Goal: Task Accomplishment & Management: Use online tool/utility

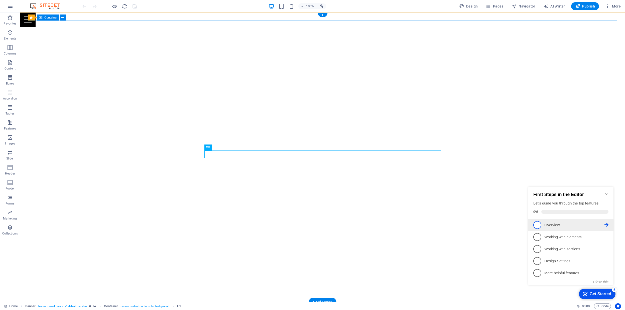
click at [549, 225] on p "Overview - incomplete" at bounding box center [574, 225] width 60 height 5
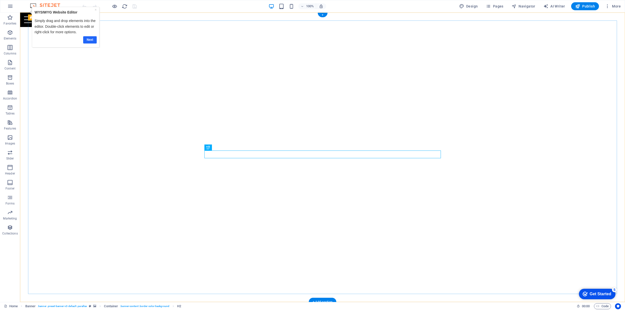
click at [89, 39] on link "Next" at bounding box center [90, 39] width 14 height 7
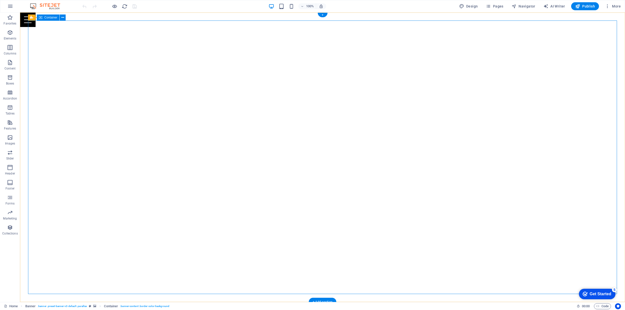
click at [594, 294] on div "Get Started" at bounding box center [600, 294] width 22 height 5
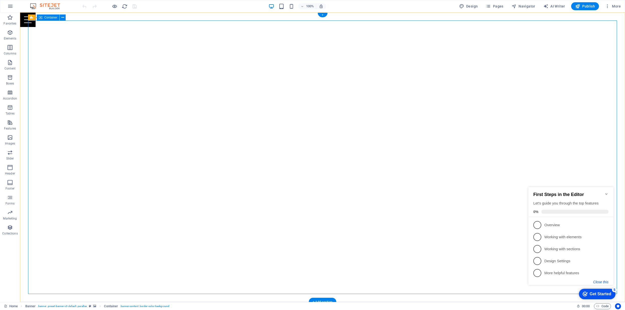
click at [598, 282] on button "Close this" at bounding box center [600, 282] width 15 height 4
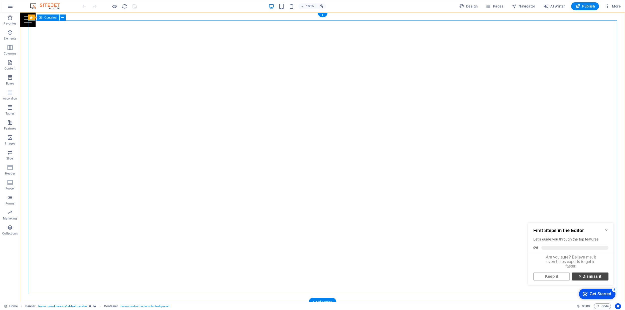
click at [585, 280] on link "× Dismiss it" at bounding box center [590, 277] width 37 height 8
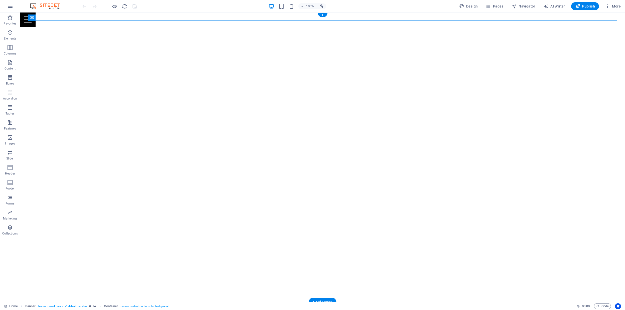
select select "vh"
select select "banner"
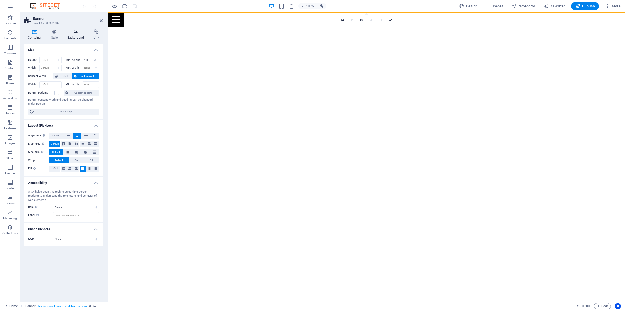
click at [72, 34] on icon at bounding box center [76, 32] width 24 height 5
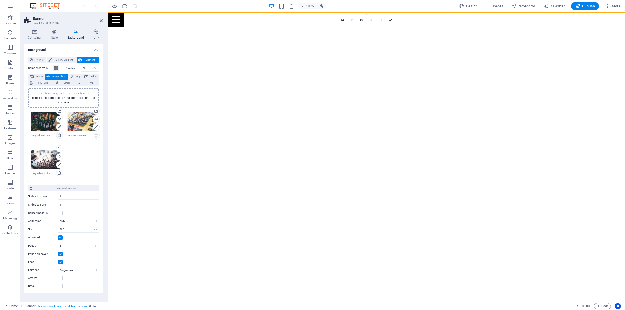
click at [59, 135] on icon at bounding box center [59, 135] width 4 height 4
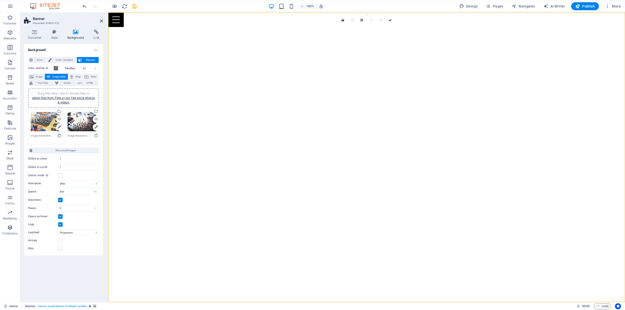
click at [59, 135] on icon at bounding box center [59, 135] width 4 height 4
click at [50, 130] on div "Drag files here, click to choose files or select files from Files or our free s…" at bounding box center [45, 122] width 29 height 20
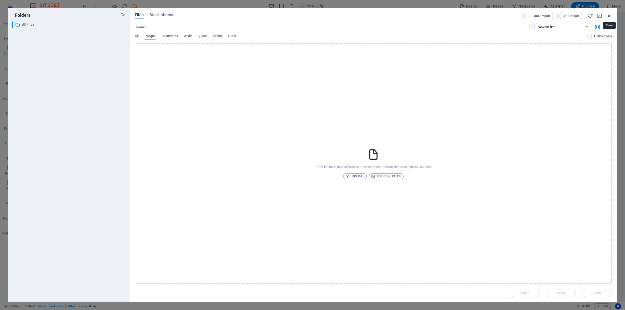
click at [609, 15] on icon "button" at bounding box center [609, 16] width 6 height 6
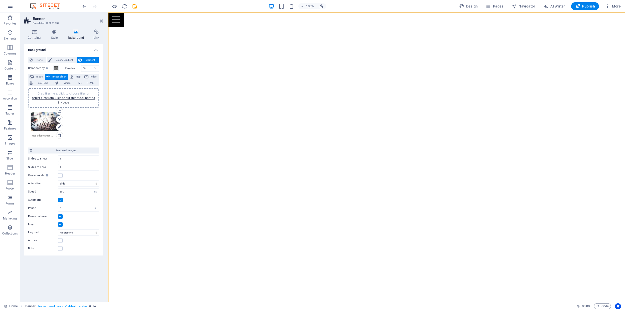
click at [85, 125] on div "Drag files here, click to choose files or select files from Files or our free s…" at bounding box center [63, 127] width 73 height 38
click at [39, 75] on span "Image" at bounding box center [39, 77] width 8 height 6
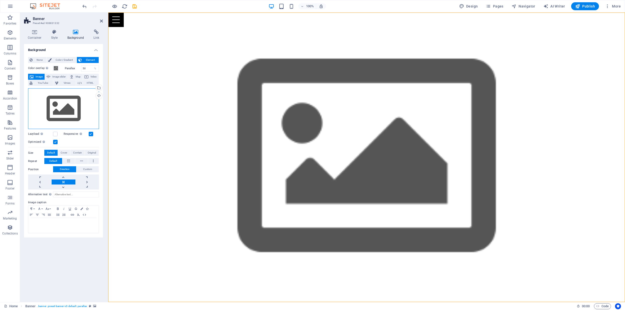
click at [56, 104] on div "Drag files here, click to choose files or select files from Files or our free s…" at bounding box center [63, 108] width 71 height 41
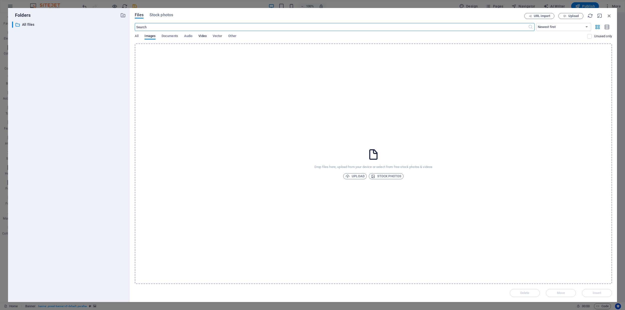
click at [200, 36] on span "Video" at bounding box center [202, 36] width 8 height 7
click at [138, 36] on span "All" at bounding box center [137, 36] width 4 height 7
click at [160, 16] on span "Stock photos" at bounding box center [161, 15] width 24 height 6
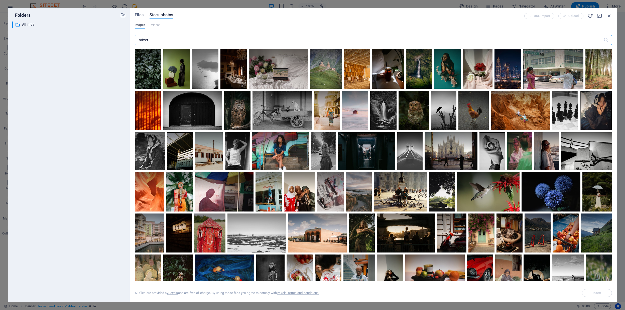
type input "mixer"
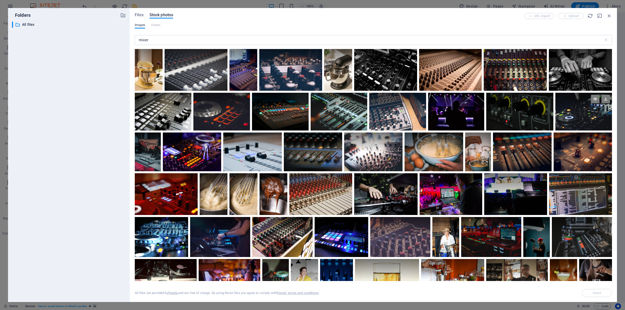
click at [583, 124] on div at bounding box center [583, 112] width 57 height 38
click at [570, 114] on div at bounding box center [583, 121] width 57 height 19
click at [570, 114] on div at bounding box center [583, 112] width 57 height 38
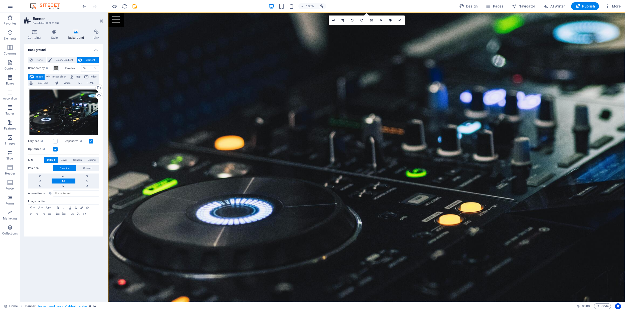
click at [110, 76] on figure at bounding box center [366, 158] width 517 height 290
click at [76, 18] on h2 "Banner" at bounding box center [68, 19] width 70 height 5
click at [57, 77] on span "Image slider" at bounding box center [59, 77] width 14 height 6
select select "ms"
select select "s"
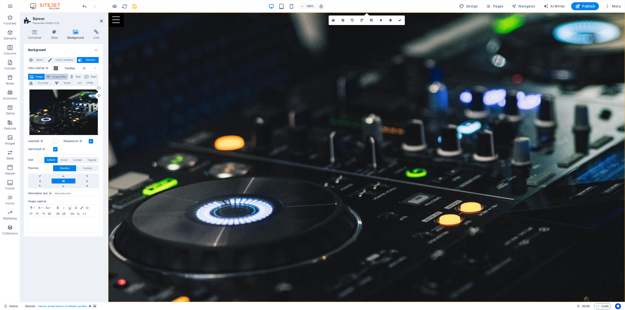
select select "progressive"
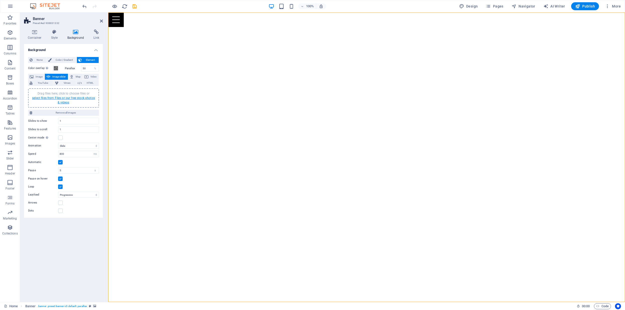
click at [58, 99] on link "select files from Files or our free stock photos & videos" at bounding box center [63, 100] width 63 height 8
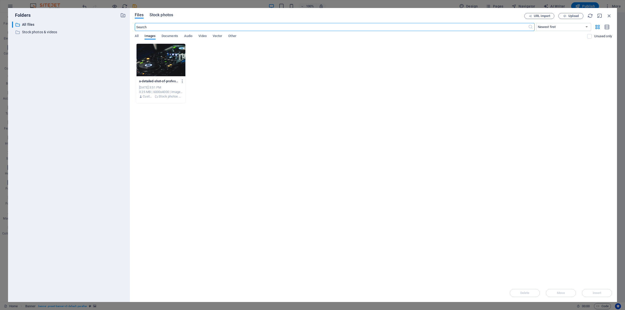
click at [163, 16] on span "Stock photos" at bounding box center [161, 15] width 24 height 6
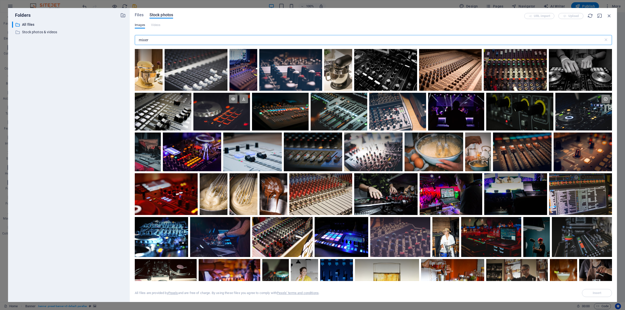
click at [219, 115] on div at bounding box center [221, 112] width 57 height 38
click at [219, 115] on div at bounding box center [221, 121] width 57 height 19
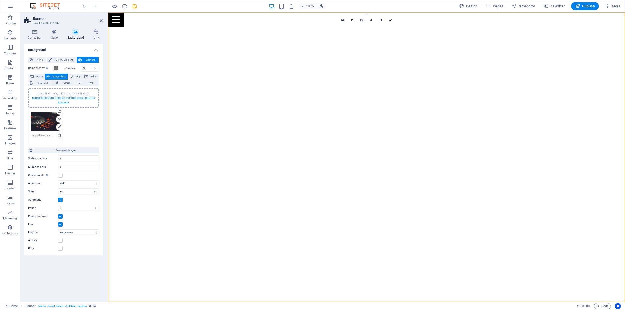
click at [64, 99] on link "select files from Files or our free stock photos & videos" at bounding box center [63, 100] width 63 height 8
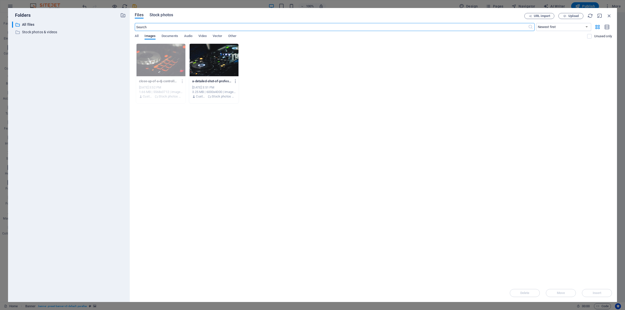
click at [159, 15] on span "Stock photos" at bounding box center [161, 15] width 24 height 6
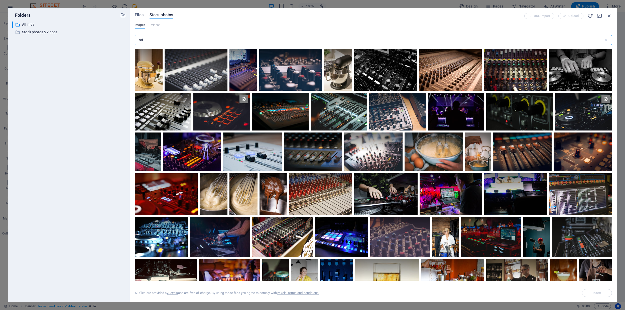
type input "m"
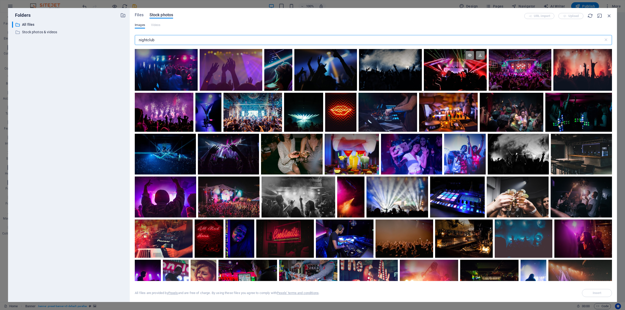
type input "nightclub"
click at [464, 73] on div at bounding box center [455, 70] width 63 height 42
click at [408, 155] on div at bounding box center [411, 154] width 61 height 41
click at [454, 123] on div at bounding box center [448, 112] width 59 height 39
click at [420, 158] on div at bounding box center [411, 154] width 61 height 41
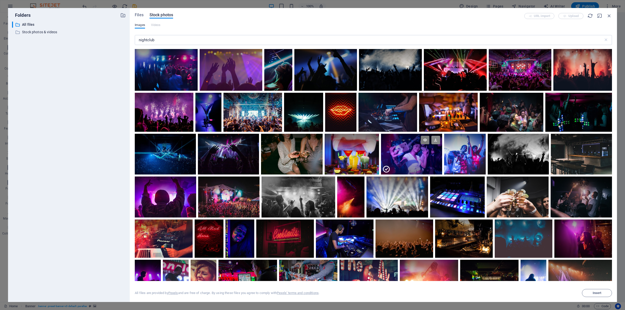
click at [435, 141] on icon at bounding box center [435, 140] width 9 height 9
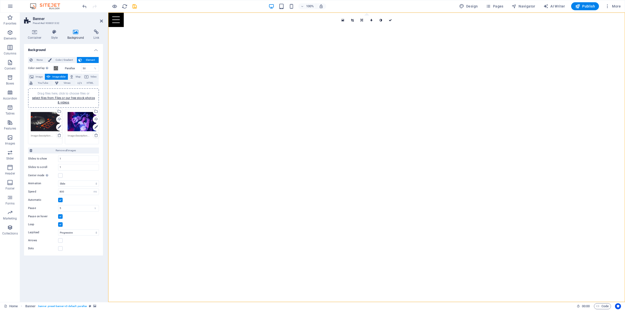
click at [67, 100] on div "Drag files here, click to choose files or select files from Files or our free s…" at bounding box center [63, 98] width 65 height 14
click at [57, 99] on link "select files from Files or our free stock photos & videos" at bounding box center [63, 100] width 63 height 8
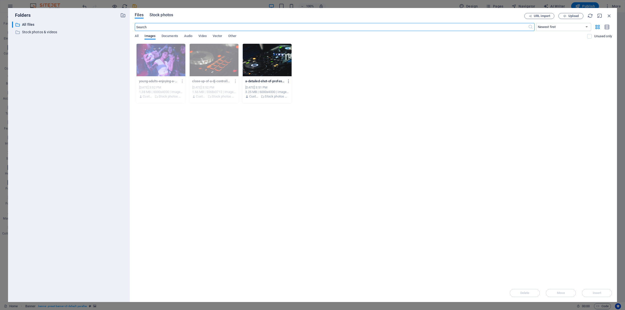
click at [158, 17] on span "Stock photos" at bounding box center [161, 15] width 24 height 6
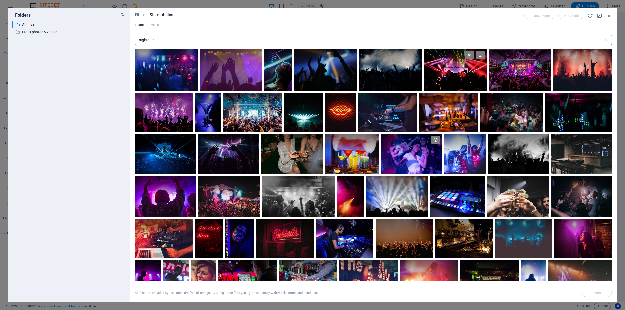
click at [457, 65] on div at bounding box center [455, 59] width 63 height 21
click at [409, 160] on div at bounding box center [411, 154] width 61 height 41
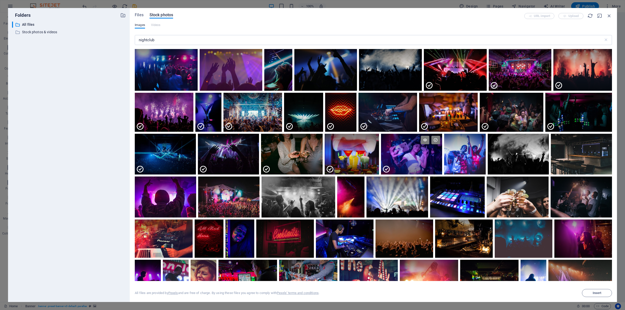
click at [409, 160] on div at bounding box center [411, 164] width 61 height 20
click at [445, 83] on div at bounding box center [455, 80] width 63 height 21
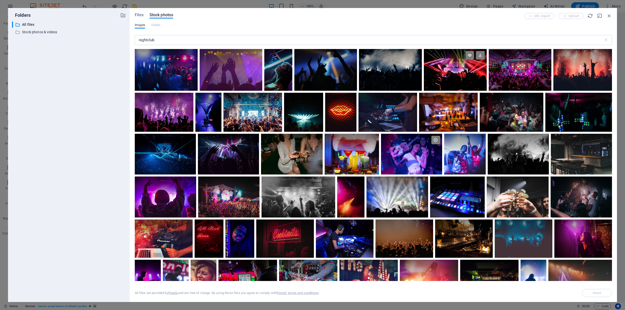
click at [445, 83] on div at bounding box center [455, 70] width 63 height 42
click at [395, 152] on div at bounding box center [411, 144] width 61 height 20
click at [443, 78] on div at bounding box center [455, 70] width 63 height 42
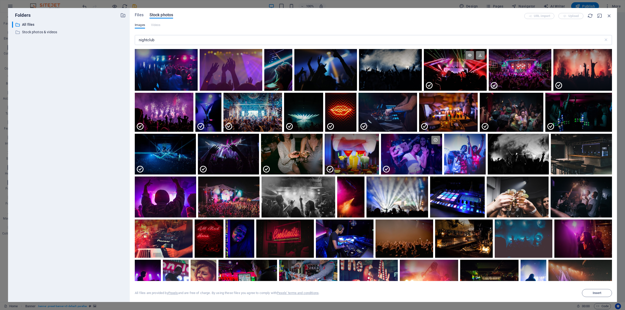
click at [443, 78] on div at bounding box center [455, 80] width 63 height 21
click at [443, 78] on div at bounding box center [455, 70] width 63 height 42
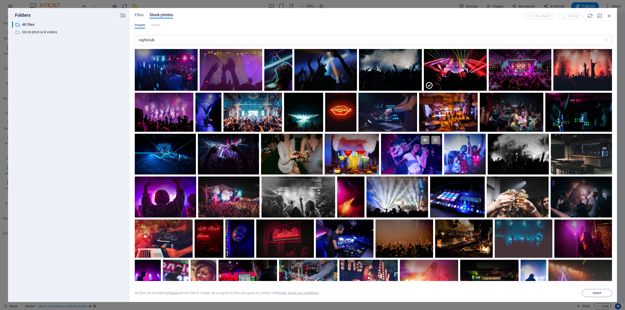
click at [411, 167] on div at bounding box center [411, 154] width 61 height 41
click at [446, 77] on div at bounding box center [455, 70] width 63 height 42
click at [415, 146] on div at bounding box center [411, 144] width 61 height 20
click at [443, 77] on div at bounding box center [455, 70] width 63 height 42
click at [404, 150] on div at bounding box center [411, 144] width 61 height 20
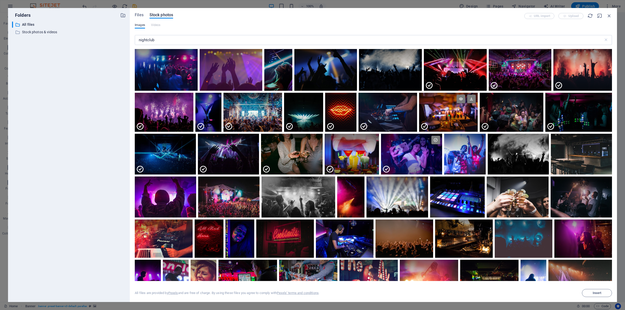
click at [423, 126] on icon at bounding box center [424, 127] width 8 height 8
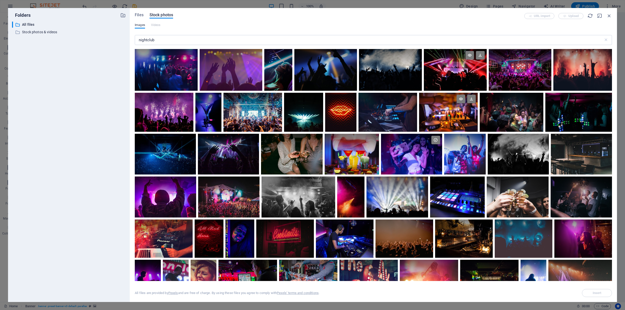
click at [434, 83] on div at bounding box center [455, 70] width 63 height 42
click at [440, 81] on div at bounding box center [455, 80] width 63 height 21
click at [440, 81] on div at bounding box center [455, 70] width 63 height 42
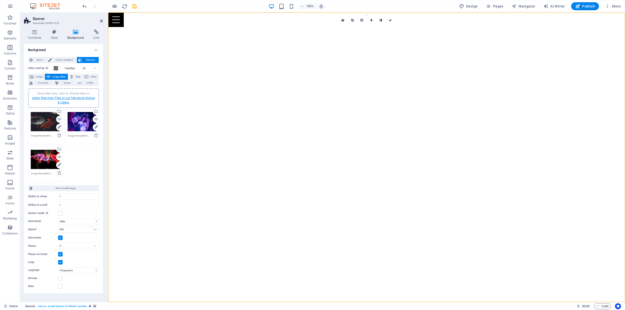
click at [72, 98] on link "select files from Files or our free stock photos & videos" at bounding box center [63, 100] width 63 height 8
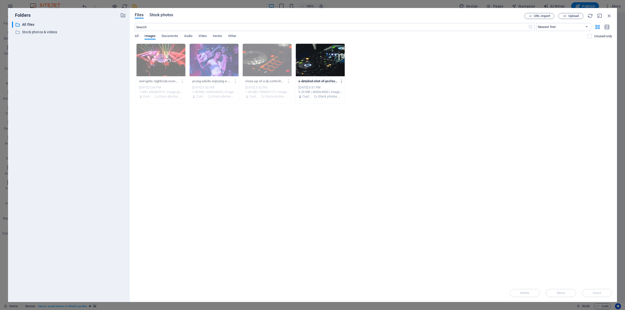
click at [161, 18] on button "Stock photos" at bounding box center [161, 16] width 24 height 6
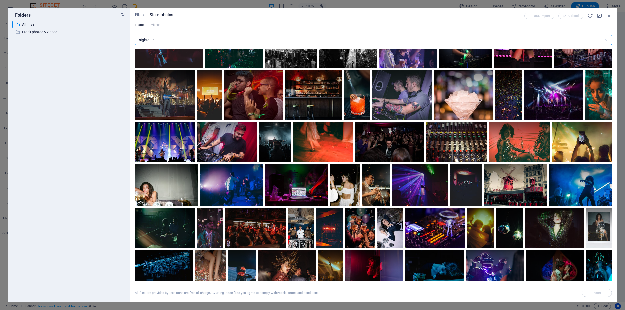
scroll to position [330, 0]
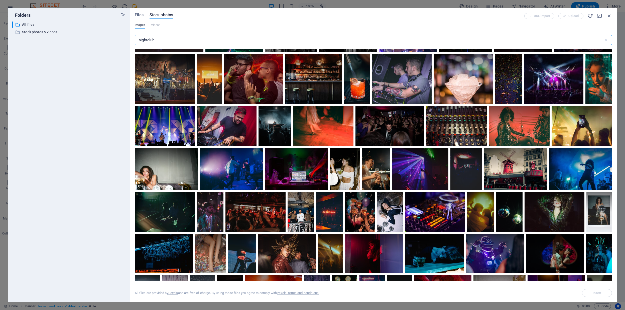
drag, startPoint x: 160, startPoint y: 40, endPoint x: 136, endPoint y: 37, distance: 24.8
click at [136, 37] on input "nightclub" at bounding box center [369, 40] width 468 height 10
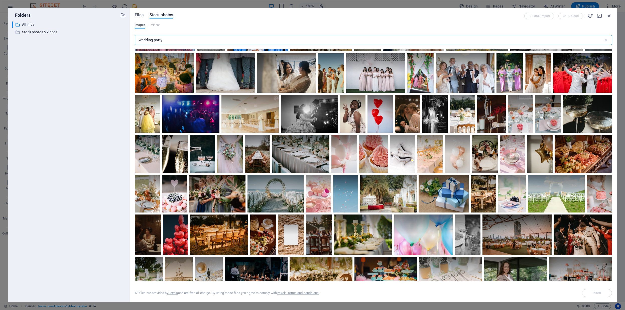
scroll to position [372, 0]
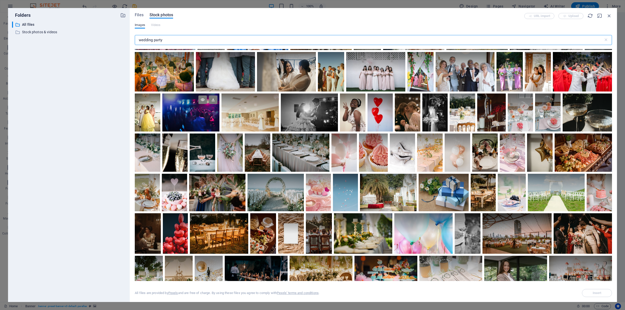
type input "wedding party"
click at [196, 111] on div at bounding box center [190, 103] width 57 height 19
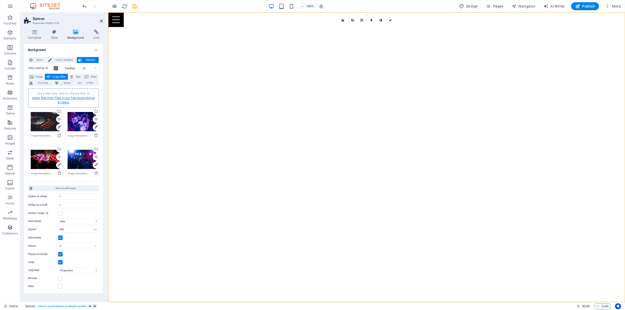
click at [62, 99] on link "select files from Files or our free stock photos & videos" at bounding box center [63, 100] width 63 height 8
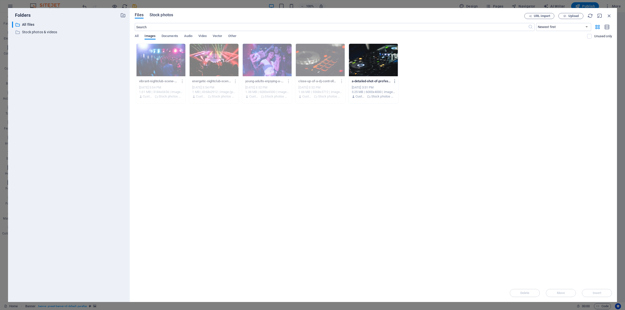
click at [161, 16] on span "Stock photos" at bounding box center [161, 15] width 24 height 6
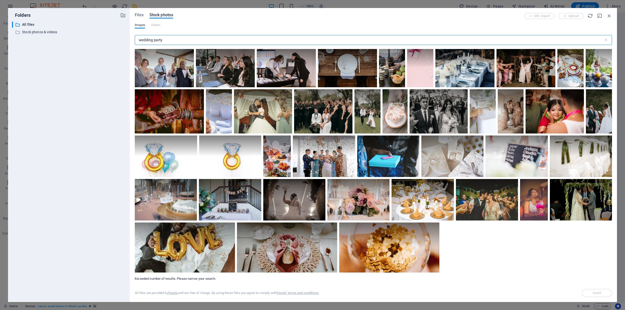
scroll to position [1774, 0]
click at [608, 15] on icon "button" at bounding box center [609, 16] width 6 height 6
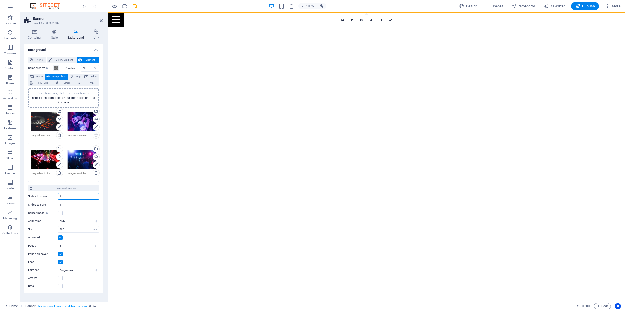
click at [64, 197] on input "1" at bounding box center [78, 197] width 40 height 6
type input "4"
type input "3"
click at [65, 204] on input "1" at bounding box center [78, 205] width 40 height 6
type input "3"
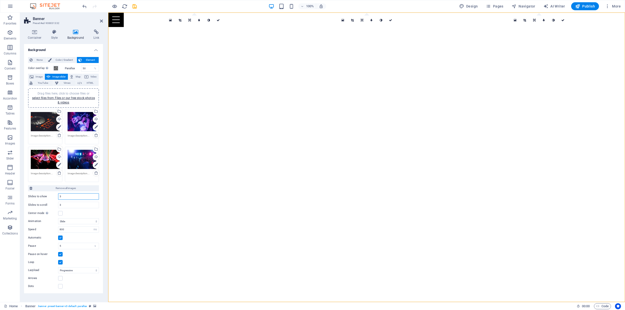
click at [65, 198] on input "3" at bounding box center [78, 197] width 40 height 6
type input "1"
click at [66, 206] on input "3" at bounding box center [78, 205] width 40 height 6
type input "4"
click at [83, 216] on div "Center mode Enables centered view with partial previous/next slide. Use with od…" at bounding box center [63, 214] width 71 height 6
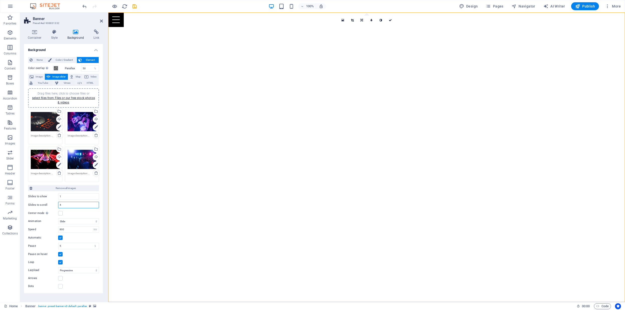
drag, startPoint x: 68, startPoint y: 205, endPoint x: 56, endPoint y: 205, distance: 11.8
click at [56, 205] on div "Slides to scroll 4" at bounding box center [63, 205] width 71 height 7
type input "1"
click at [74, 213] on div "Center mode Enables centered view with partial previous/next slide. Use with od…" at bounding box center [63, 214] width 71 height 6
click at [52, 35] on h4 "Style" at bounding box center [55, 35] width 16 height 11
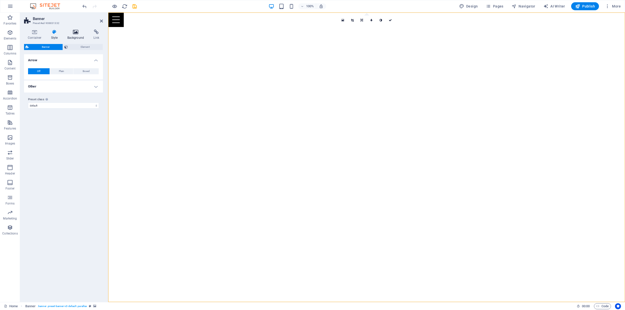
click at [75, 35] on h4 "Background" at bounding box center [77, 35] width 26 height 11
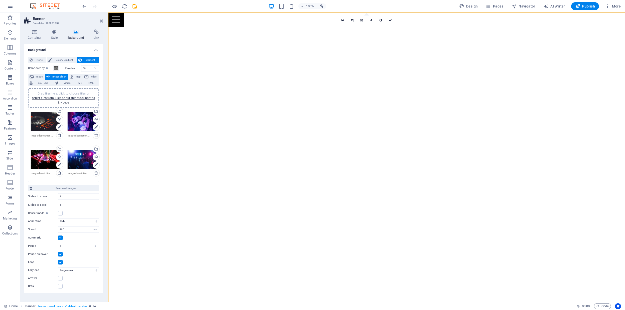
click at [80, 118] on div "Drag files here, click to choose files or select files from Files or our free s…" at bounding box center [82, 122] width 29 height 20
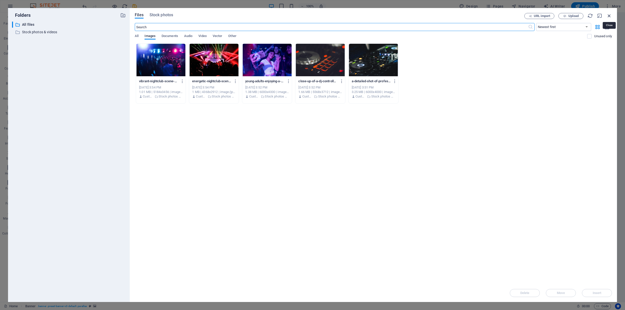
click at [609, 14] on icon "button" at bounding box center [609, 16] width 6 height 6
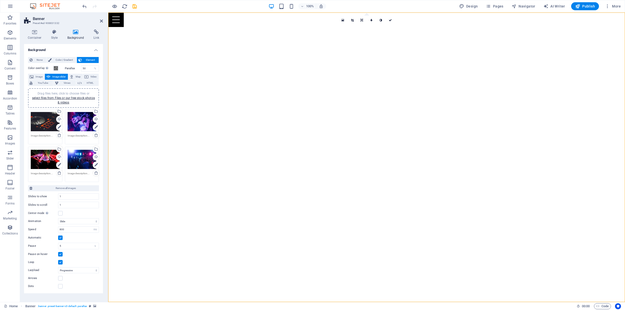
click at [39, 137] on textarea at bounding box center [45, 138] width 29 height 8
click at [73, 139] on textarea at bounding box center [82, 139] width 29 height 11
click at [76, 164] on div "Drag files here, click to choose files or select files from Files or our free s…" at bounding box center [82, 163] width 29 height 20
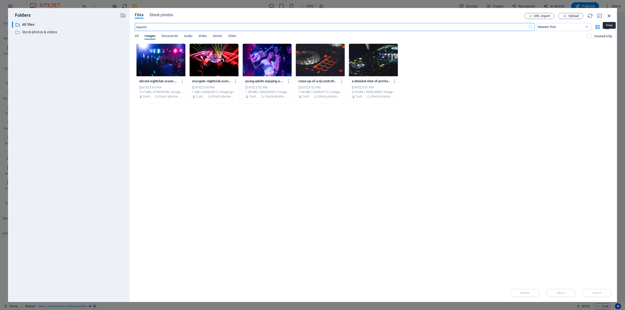
click at [609, 17] on icon "button" at bounding box center [609, 16] width 6 height 6
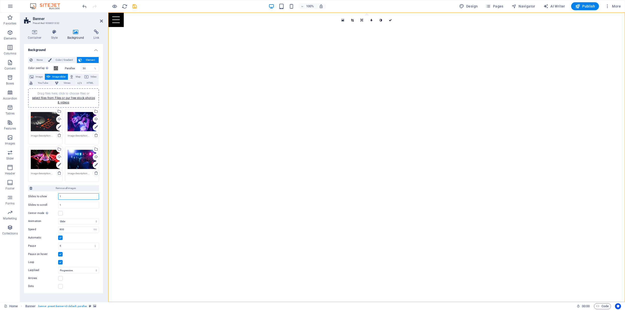
drag, startPoint x: 70, startPoint y: 198, endPoint x: 55, endPoint y: 197, distance: 15.8
click at [55, 197] on div "Slides to show 1" at bounding box center [63, 197] width 71 height 7
type input "4"
click at [65, 206] on input "1" at bounding box center [78, 205] width 40 height 6
drag, startPoint x: 65, startPoint y: 206, endPoint x: 52, endPoint y: 206, distance: 12.8
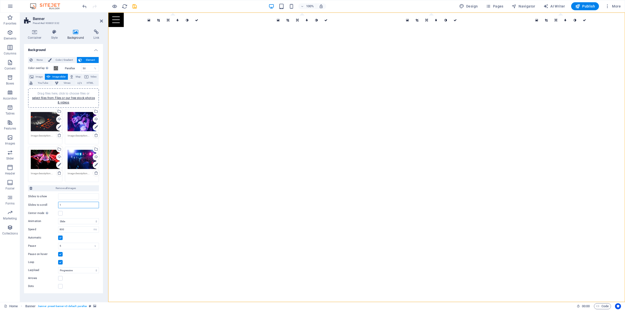
click at [52, 206] on div "Slides to scroll 1" at bounding box center [63, 205] width 71 height 7
type input "4"
click at [74, 198] on input "number" at bounding box center [78, 197] width 40 height 6
click at [79, 214] on div "Center mode Enables centered view with partial previous/next slide. Use with od…" at bounding box center [63, 214] width 71 height 6
click at [72, 198] on input "number" at bounding box center [78, 197] width 40 height 6
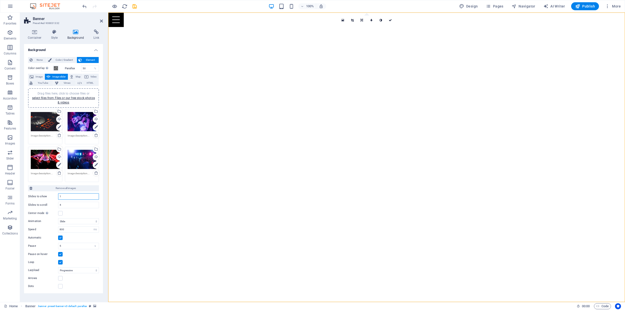
type input "1"
click at [74, 212] on div "Center mode Enables centered view with partial previous/next slide. Use with od…" at bounding box center [63, 214] width 71 height 6
click at [90, 215] on div "Center mode Enables centered view with partial previous/next slide. Use with od…" at bounding box center [63, 214] width 71 height 6
click at [101, 22] on icon at bounding box center [101, 21] width 3 height 4
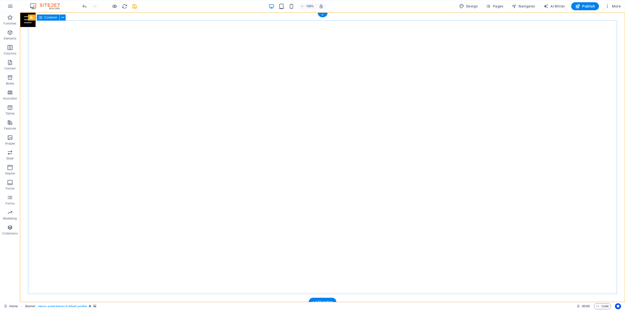
click at [10, 8] on icon "button" at bounding box center [10, 6] width 6 height 6
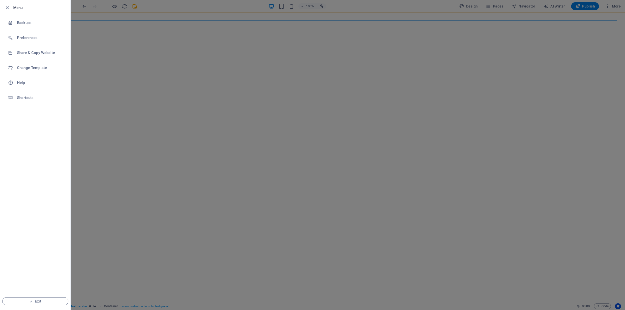
click at [10, 8] on icon "button" at bounding box center [8, 8] width 6 height 6
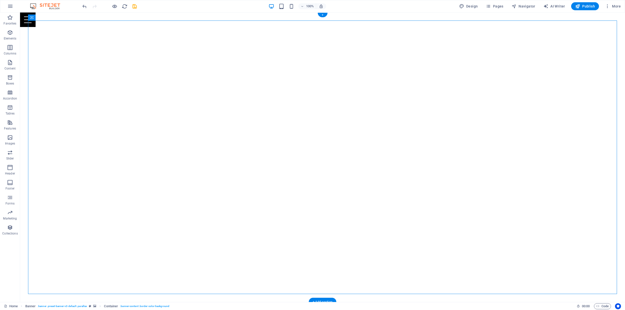
select select "ms"
select select "s"
select select "progressive"
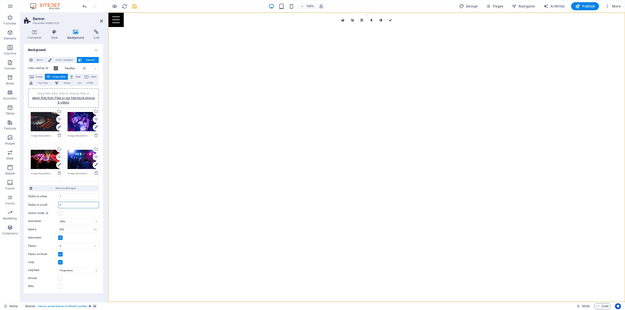
drag, startPoint x: 79, startPoint y: 206, endPoint x: 41, endPoint y: 205, distance: 38.3
click at [41, 205] on div "Slides to scroll 4" at bounding box center [63, 205] width 71 height 7
type input "1"
click at [78, 216] on div "Center mode Enables centered view with partial previous/next slide. Use with od…" at bounding box center [63, 214] width 71 height 6
click at [102, 20] on icon at bounding box center [101, 21] width 3 height 4
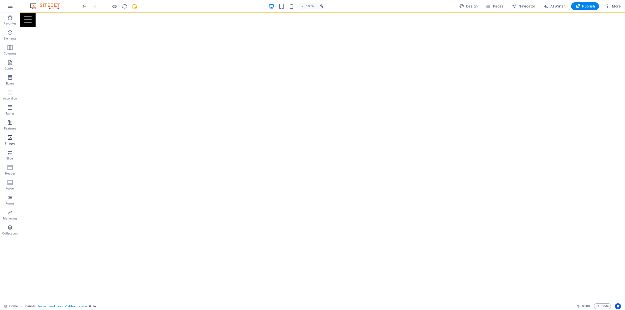
click at [11, 140] on icon "button" at bounding box center [10, 138] width 6 height 6
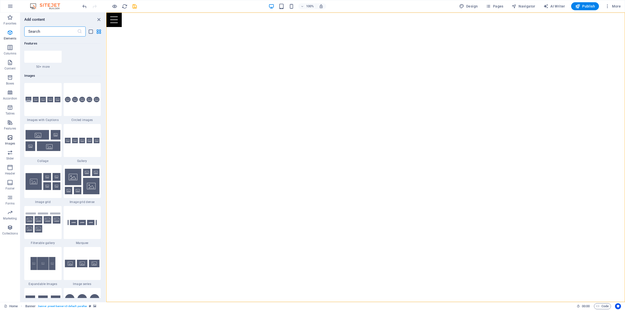
scroll to position [2539, 0]
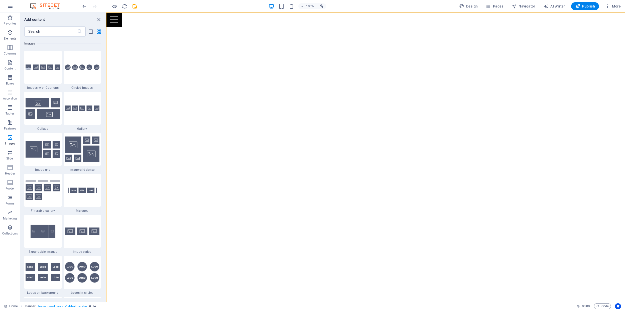
click at [9, 32] on icon "button" at bounding box center [10, 33] width 6 height 6
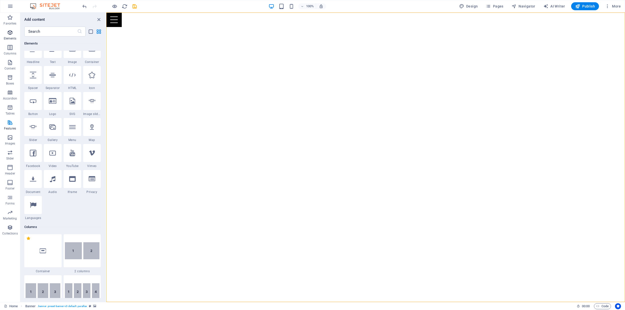
scroll to position [53, 0]
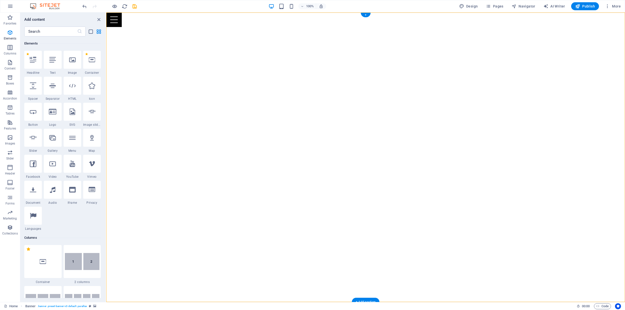
select select "ms"
select select "s"
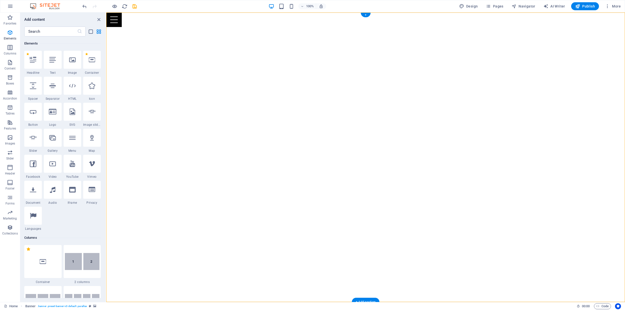
select select "progressive"
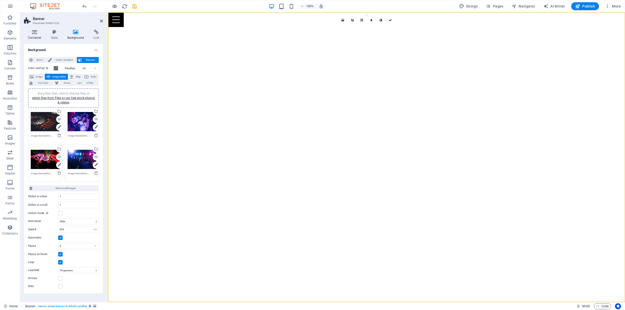
click at [36, 35] on h4 "Container" at bounding box center [35, 35] width 23 height 11
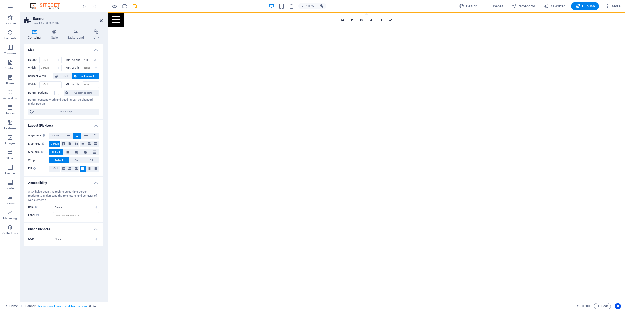
click at [101, 21] on icon at bounding box center [101, 21] width 3 height 4
